Goal: Transaction & Acquisition: Purchase product/service

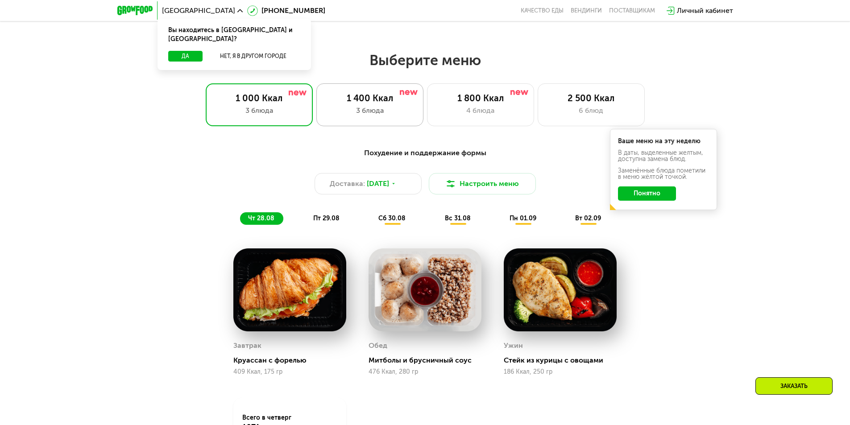
scroll to position [446, 0]
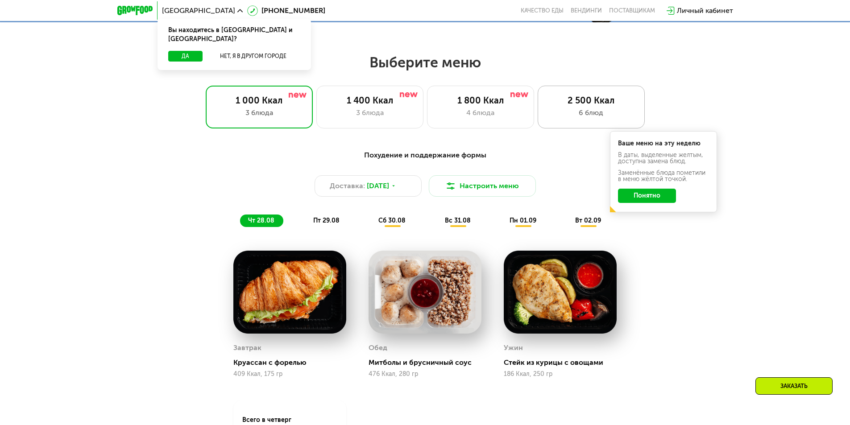
click at [577, 113] on div "6 блюд" at bounding box center [591, 113] width 88 height 11
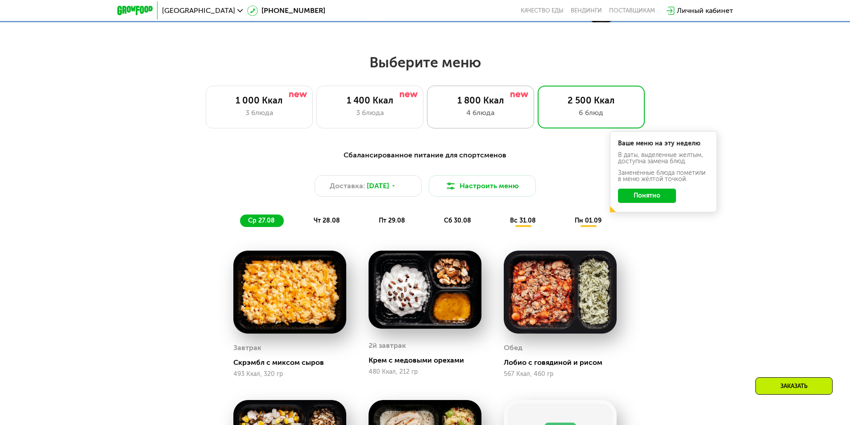
click at [504, 102] on div "1 800 Ккал" at bounding box center [480, 100] width 88 height 11
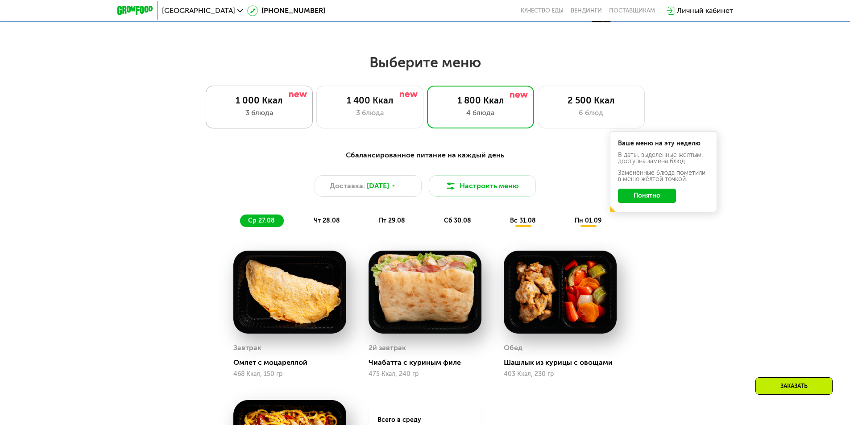
click at [316, 95] on div "1 000 Ккал 3 блюда" at bounding box center [369, 107] width 107 height 43
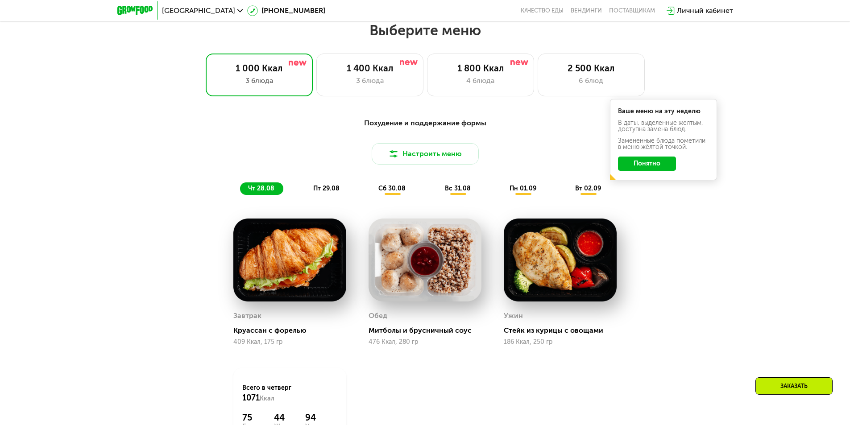
scroll to position [803, 0]
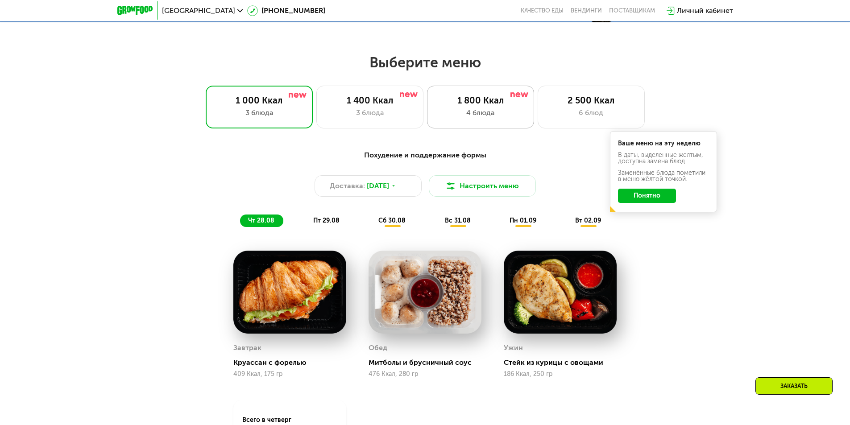
click at [449, 106] on div "1 800 Ккал" at bounding box center [480, 100] width 88 height 11
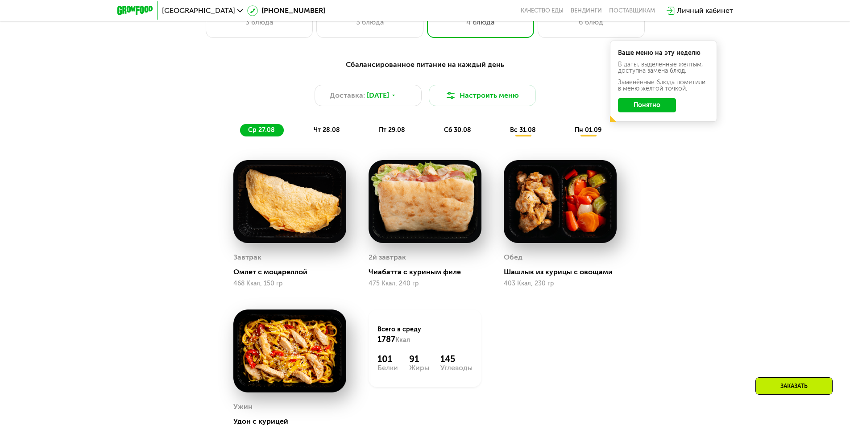
scroll to position [535, 0]
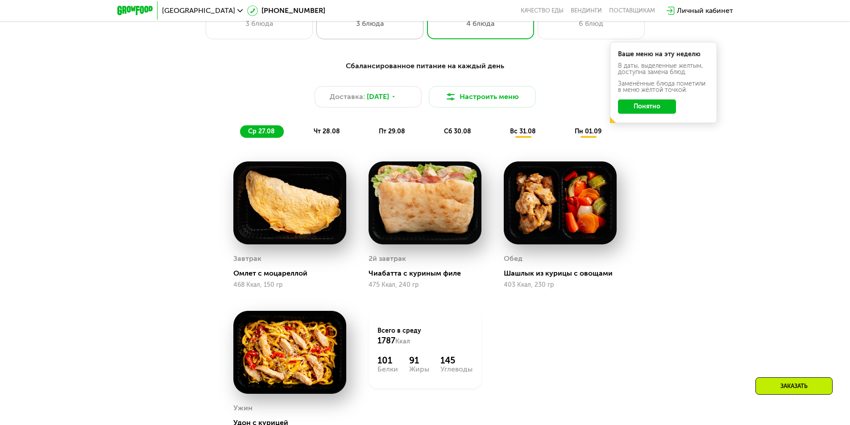
click at [427, 35] on div "1 400 Ккал 3 блюда" at bounding box center [480, 17] width 107 height 43
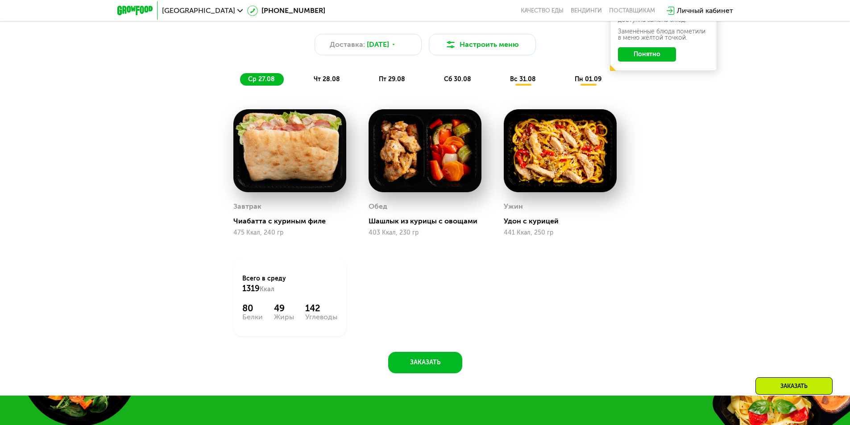
scroll to position [499, 0]
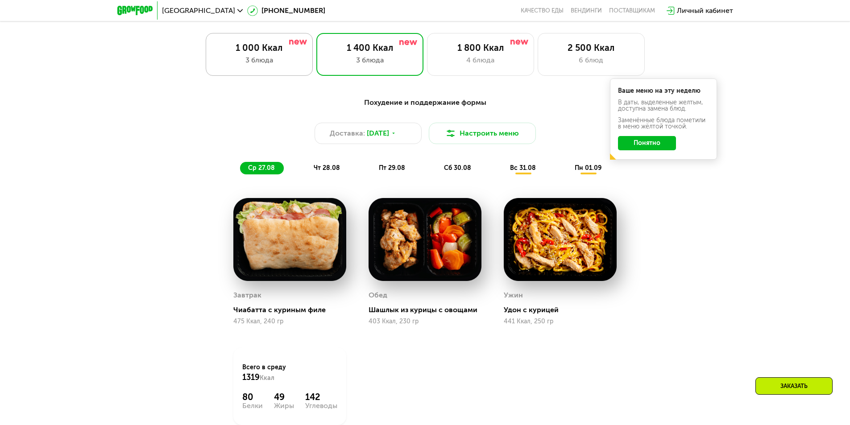
click at [316, 57] on div "1 000 Ккал 3 блюда" at bounding box center [369, 54] width 107 height 43
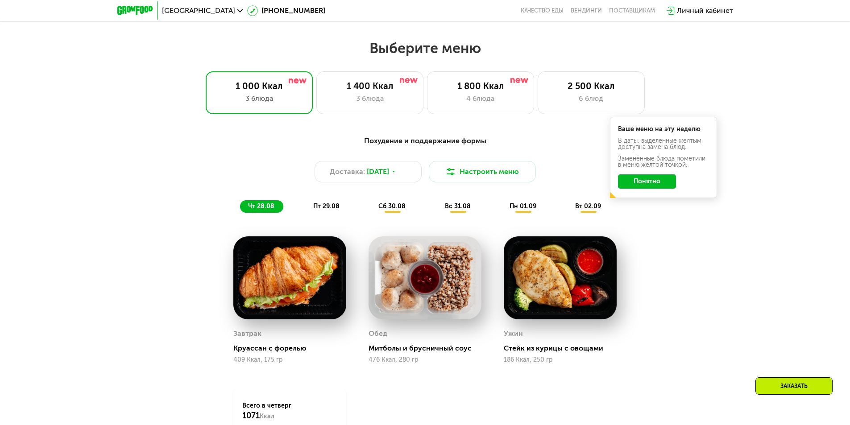
scroll to position [454, 0]
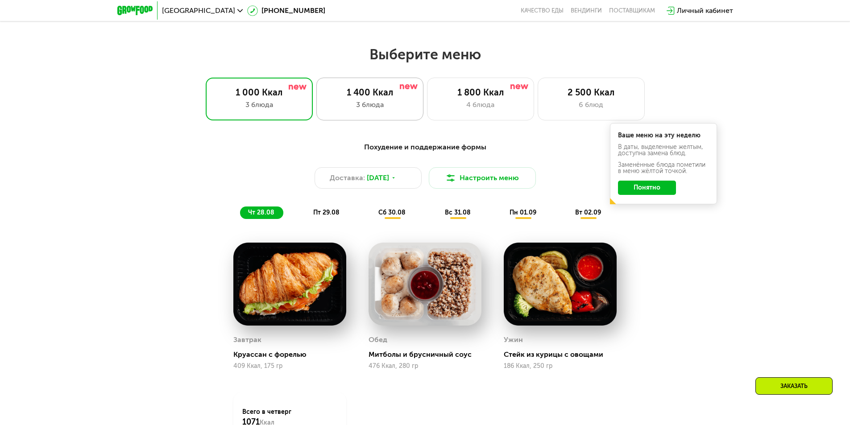
click at [427, 87] on div "1 400 Ккал 3 блюда" at bounding box center [480, 99] width 107 height 43
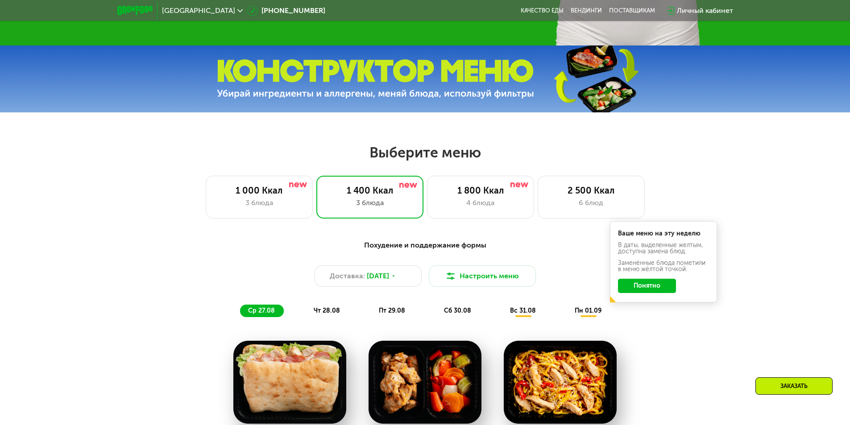
scroll to position [320, 0]
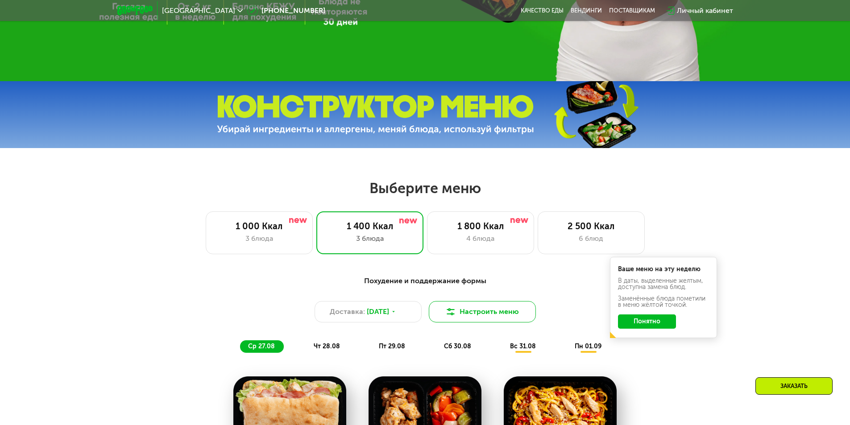
click at [444, 315] on button "Настроить меню" at bounding box center [482, 311] width 107 height 21
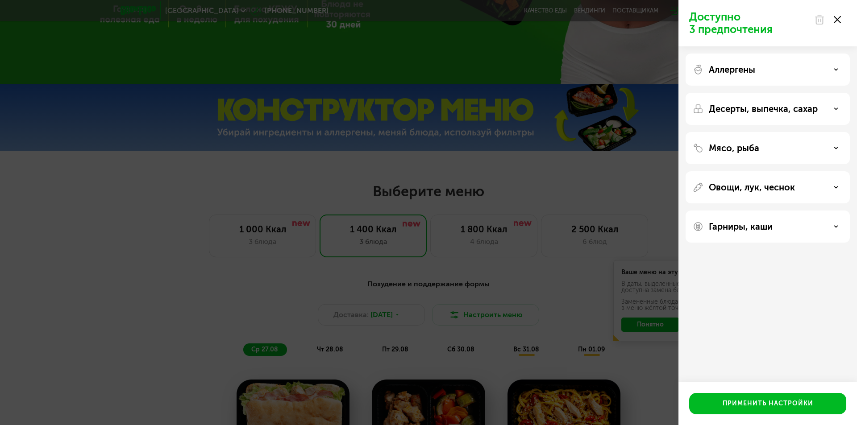
click at [410, 312] on div "Доступно 3 предпочтения Аллергены Десерты, выпечка, сахар Мясо, рыба Овощи, лук…" at bounding box center [428, 212] width 857 height 425
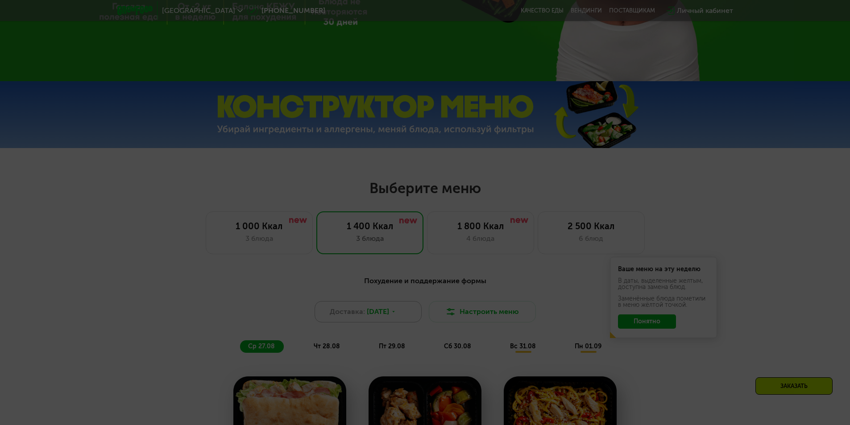
click at [407, 312] on div "Доставка: [DATE]" at bounding box center [368, 311] width 107 height 21
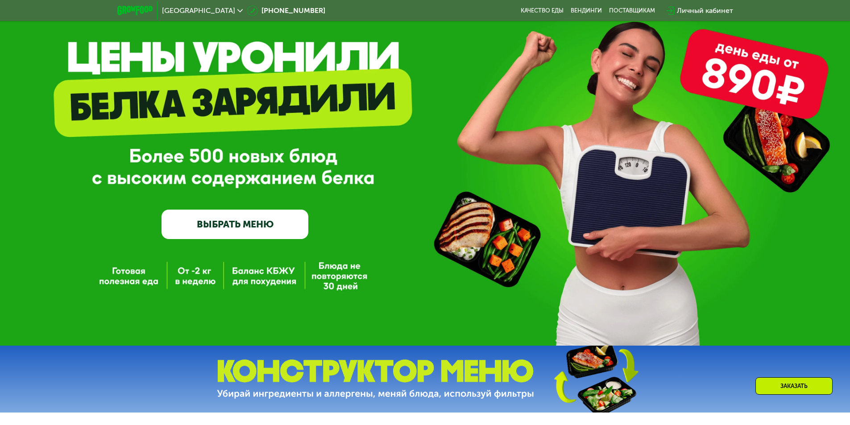
scroll to position [0, 0]
